Goal: Find specific page/section: Find specific page/section

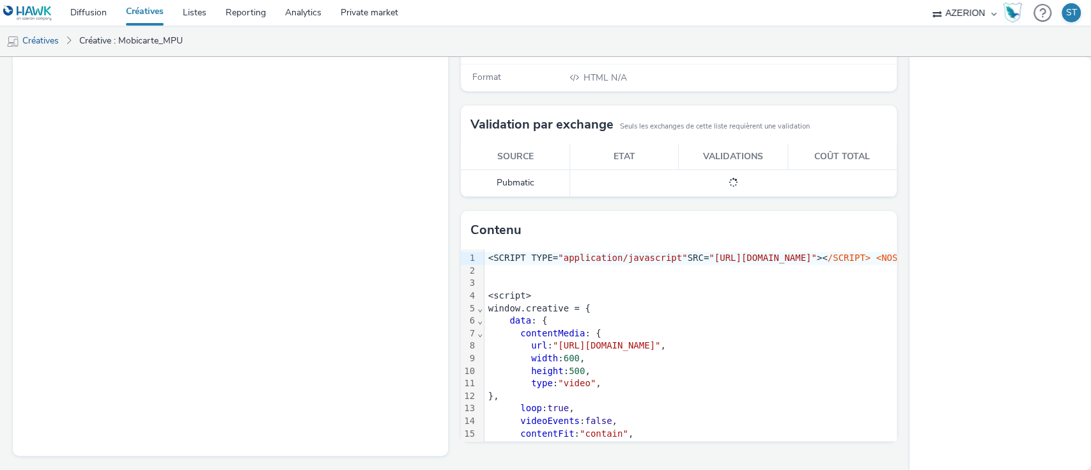
click at [795, 29] on ul "Créatives Créative : Mobicarte_MPU" at bounding box center [545, 41] width 1091 height 31
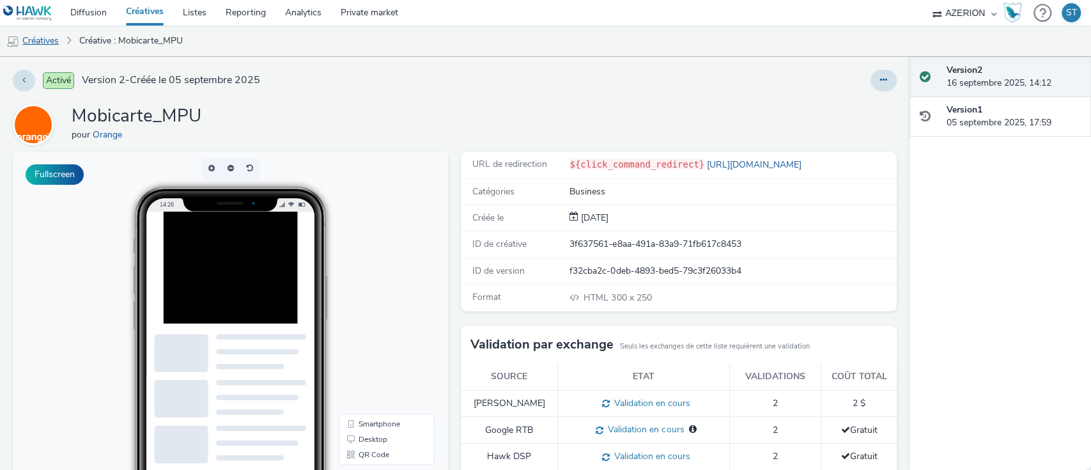
click at [47, 38] on link "Créatives" at bounding box center [32, 41] width 65 height 31
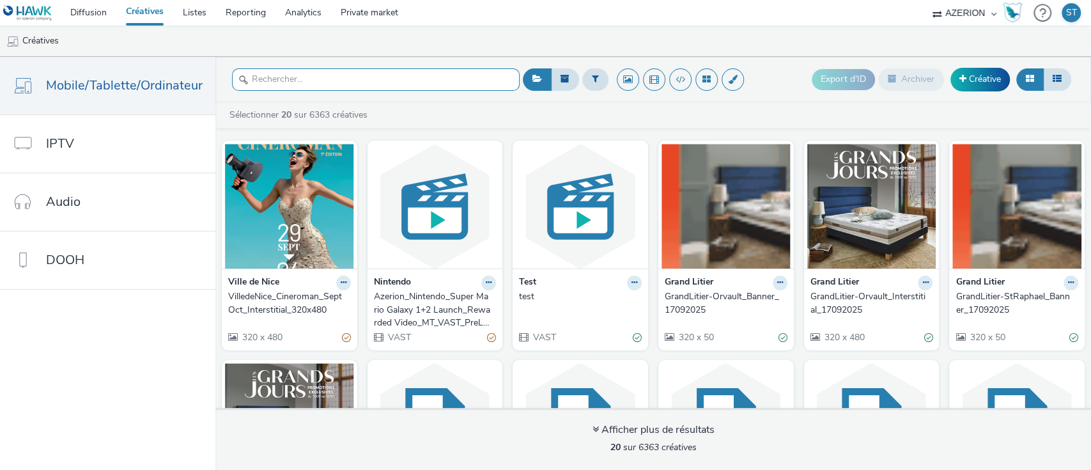
click at [420, 75] on input "text" at bounding box center [376, 79] width 288 height 22
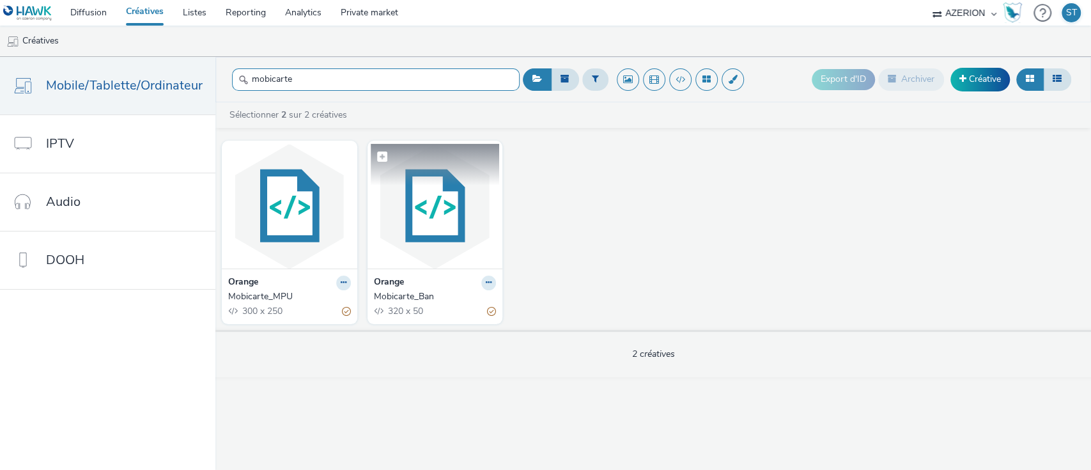
type input "mobicarte"
click at [421, 189] on img at bounding box center [435, 206] width 129 height 125
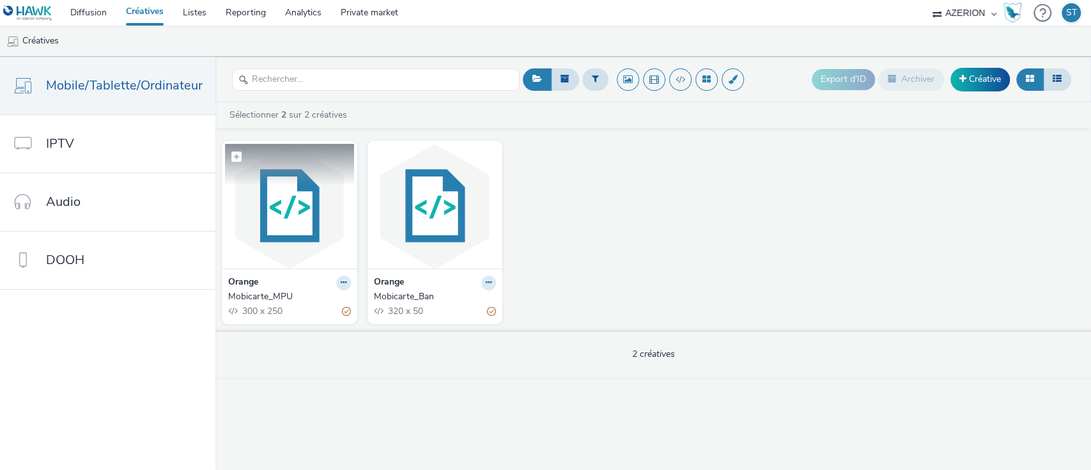
click at [286, 230] on img at bounding box center [289, 206] width 129 height 125
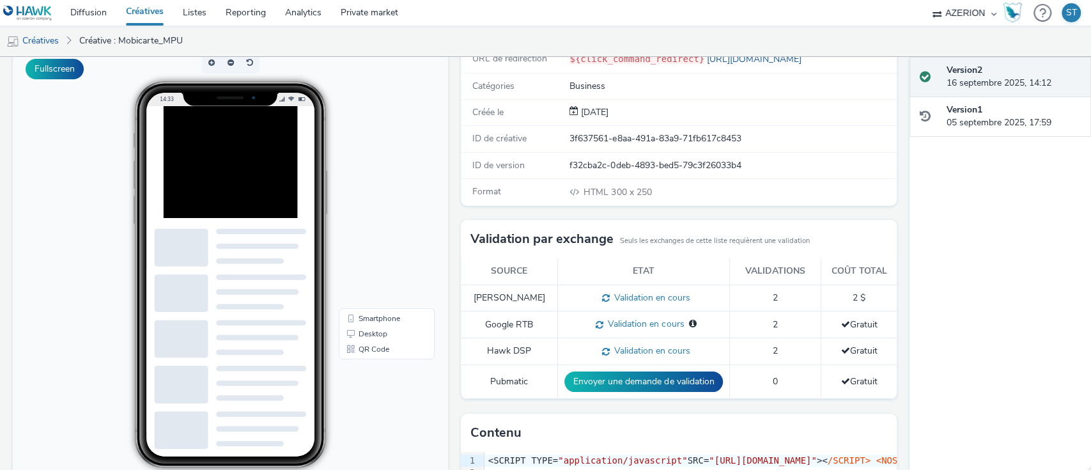
scroll to position [102, 0]
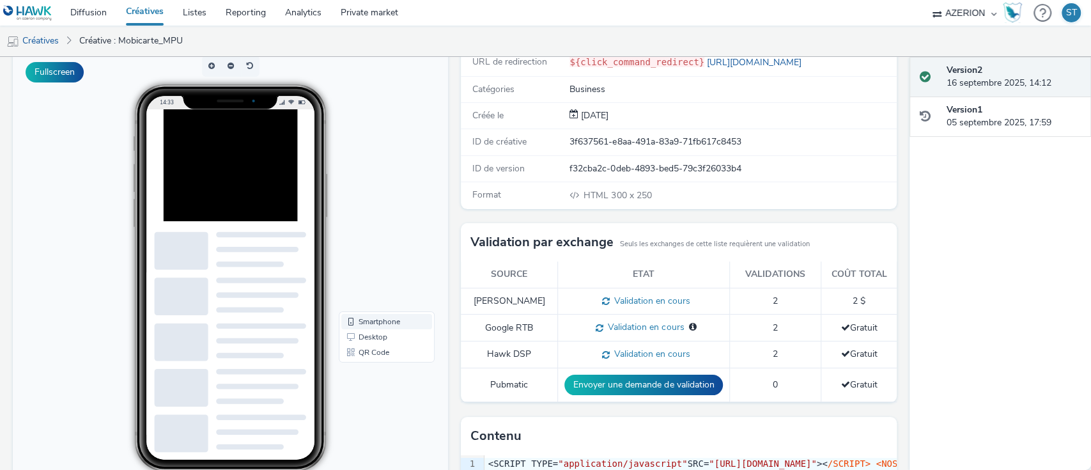
click at [370, 325] on link "Smartphone" at bounding box center [386, 321] width 91 height 15
click at [49, 74] on button "Fullscreen" at bounding box center [55, 72] width 58 height 20
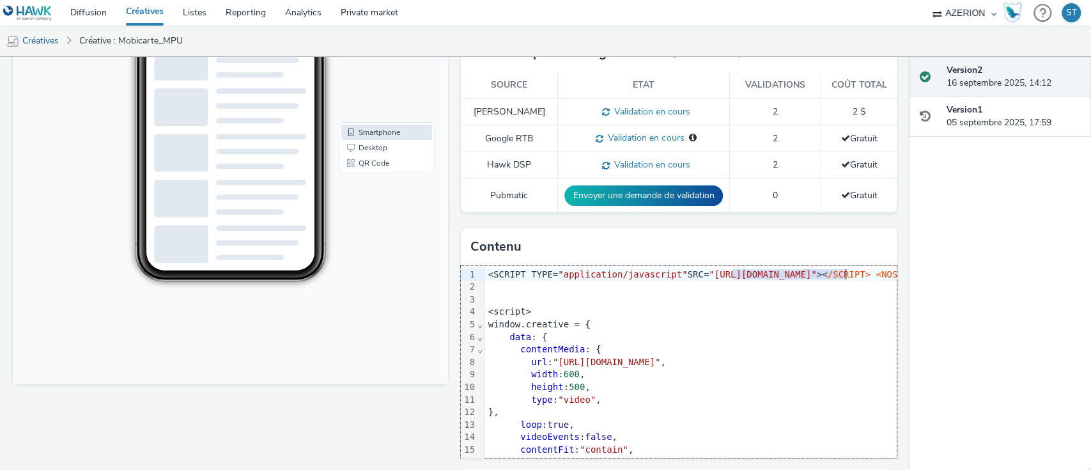
drag, startPoint x: 728, startPoint y: 274, endPoint x: 839, endPoint y: 278, distance: 111.3
copy span "/pixel.adsafeprotected."
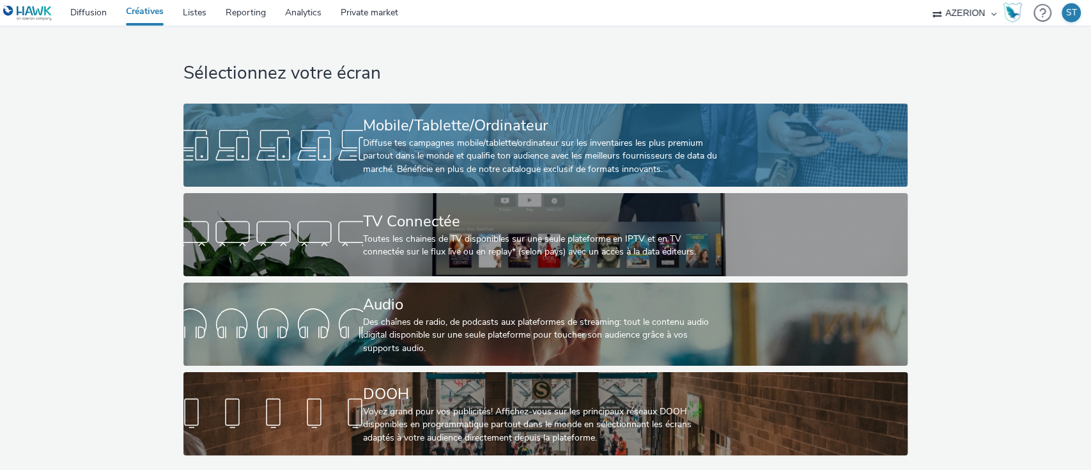
click at [593, 175] on div "Diffuse tes campagnes mobile/tablette/ordinateur sur les inventaires les plus p…" at bounding box center [543, 156] width 360 height 39
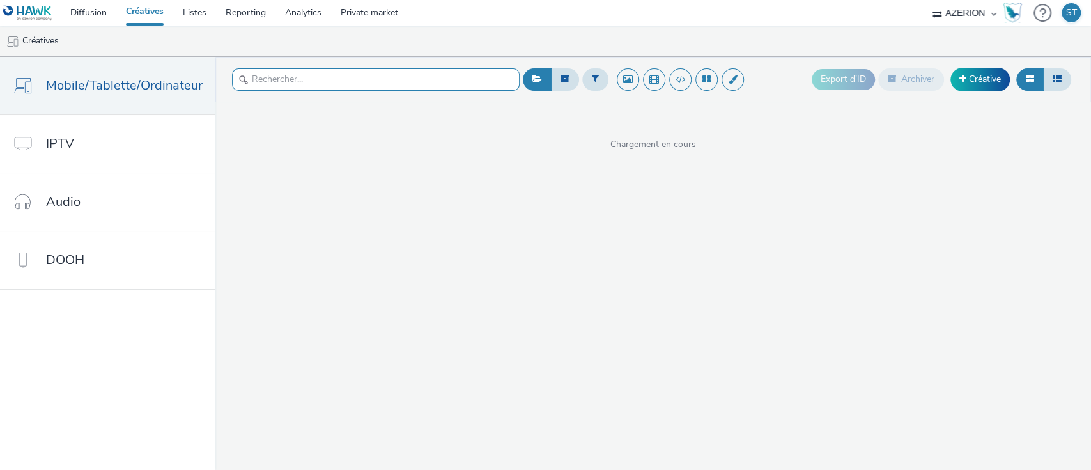
click at [350, 84] on input "text" at bounding box center [376, 79] width 288 height 22
type input "c"
type input "mobicarte"
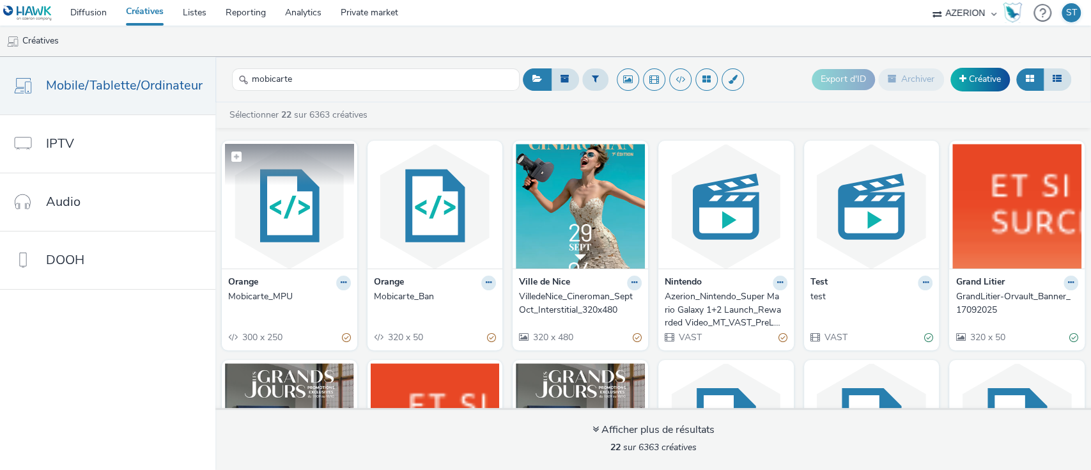
click at [299, 217] on img at bounding box center [289, 206] width 129 height 125
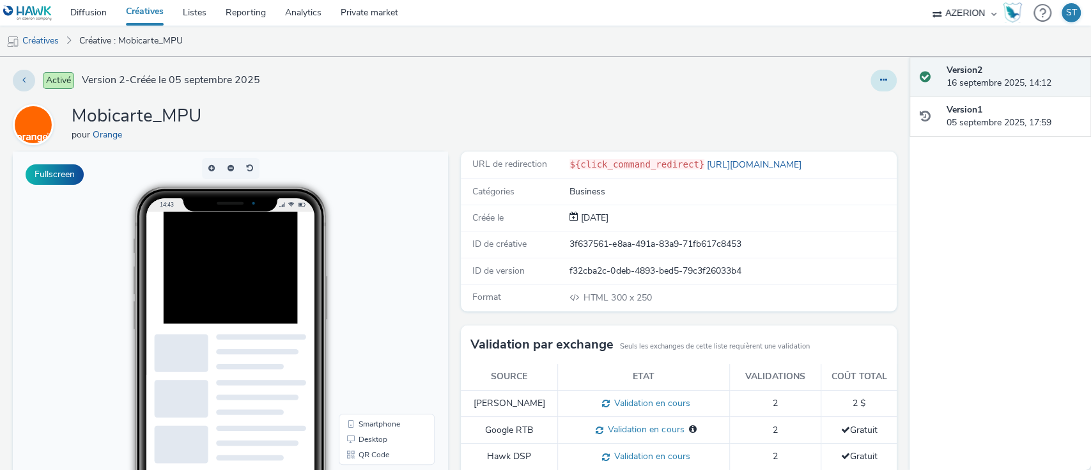
click at [871, 85] on button at bounding box center [884, 81] width 26 height 22
click at [843, 104] on link "Modifier" at bounding box center [849, 106] width 96 height 26
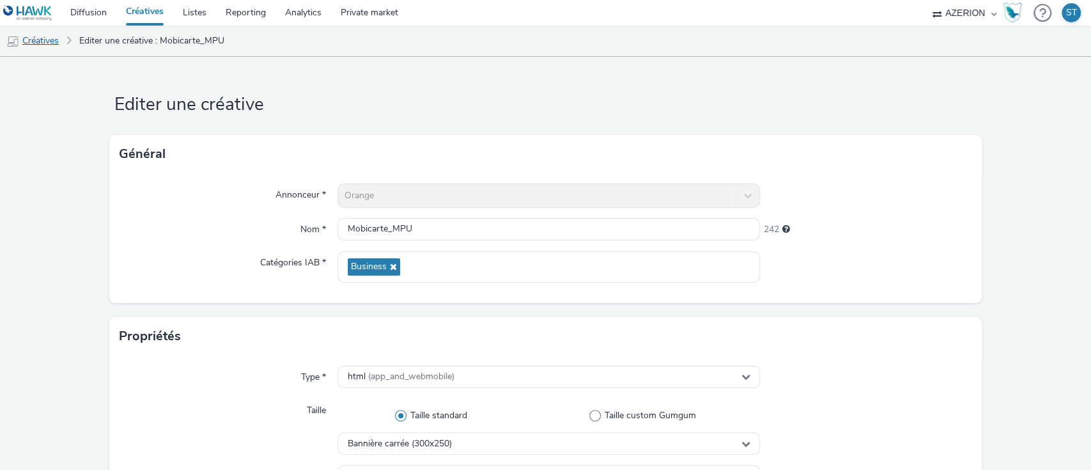
click at [45, 42] on link "Créatives" at bounding box center [32, 41] width 65 height 31
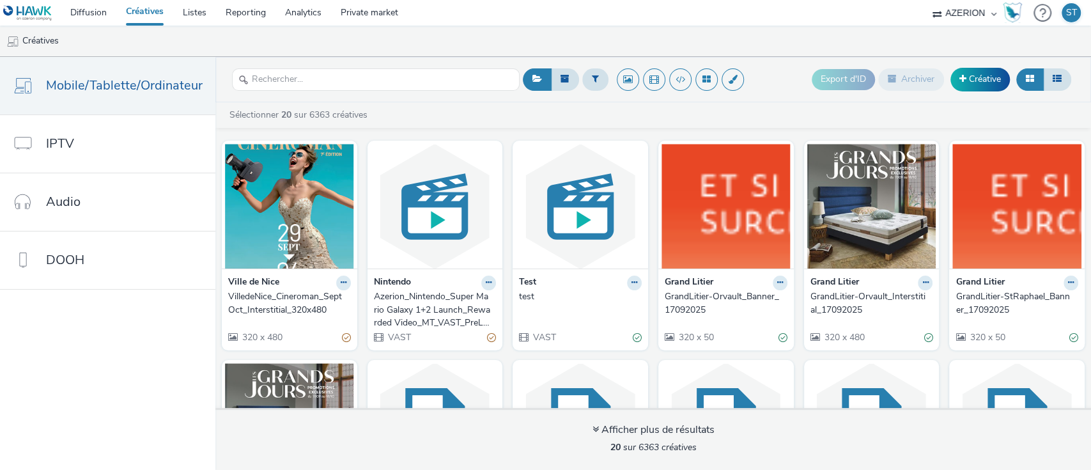
click at [756, 38] on ul "Créatives" at bounding box center [545, 41] width 1091 height 31
